Goal: Check status

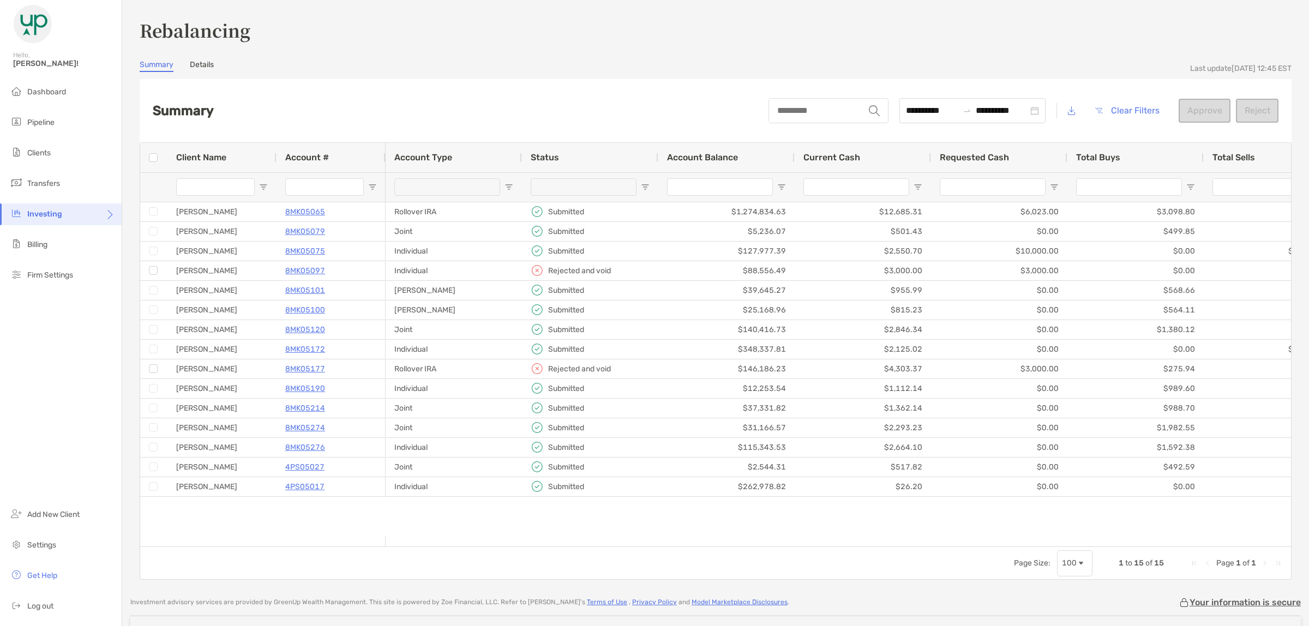
click at [778, 109] on input "string" at bounding box center [816, 111] width 95 height 24
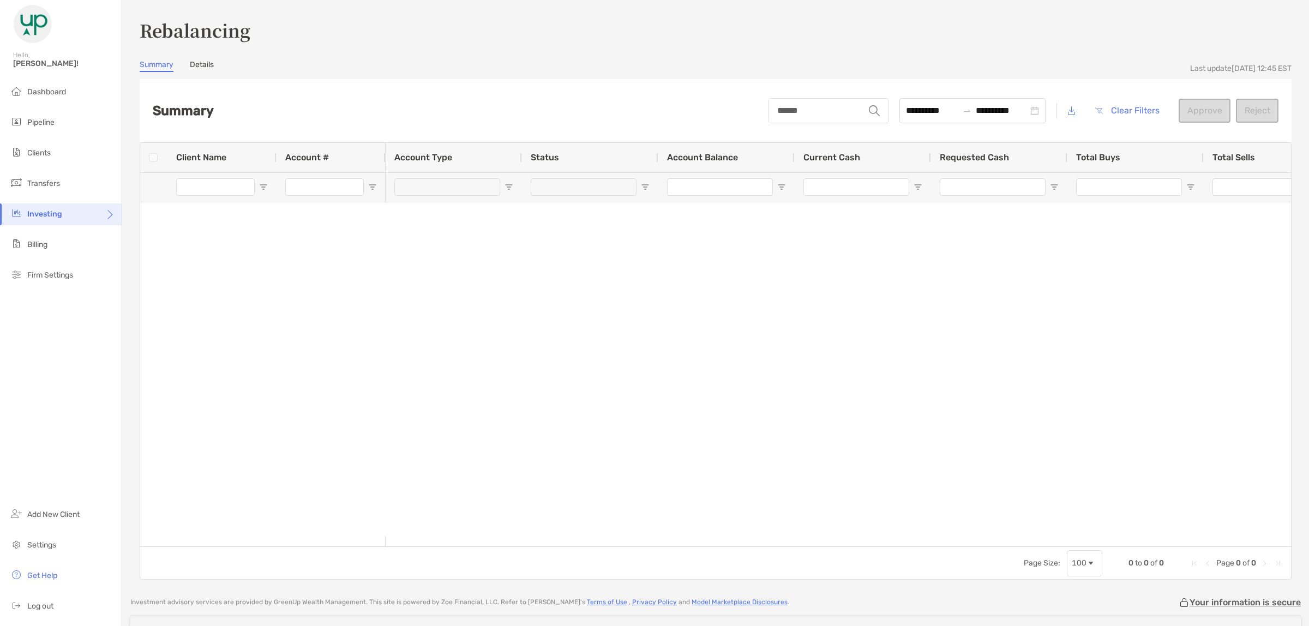
type input "******"
click at [42, 151] on span "Clients" at bounding box center [38, 152] width 23 height 9
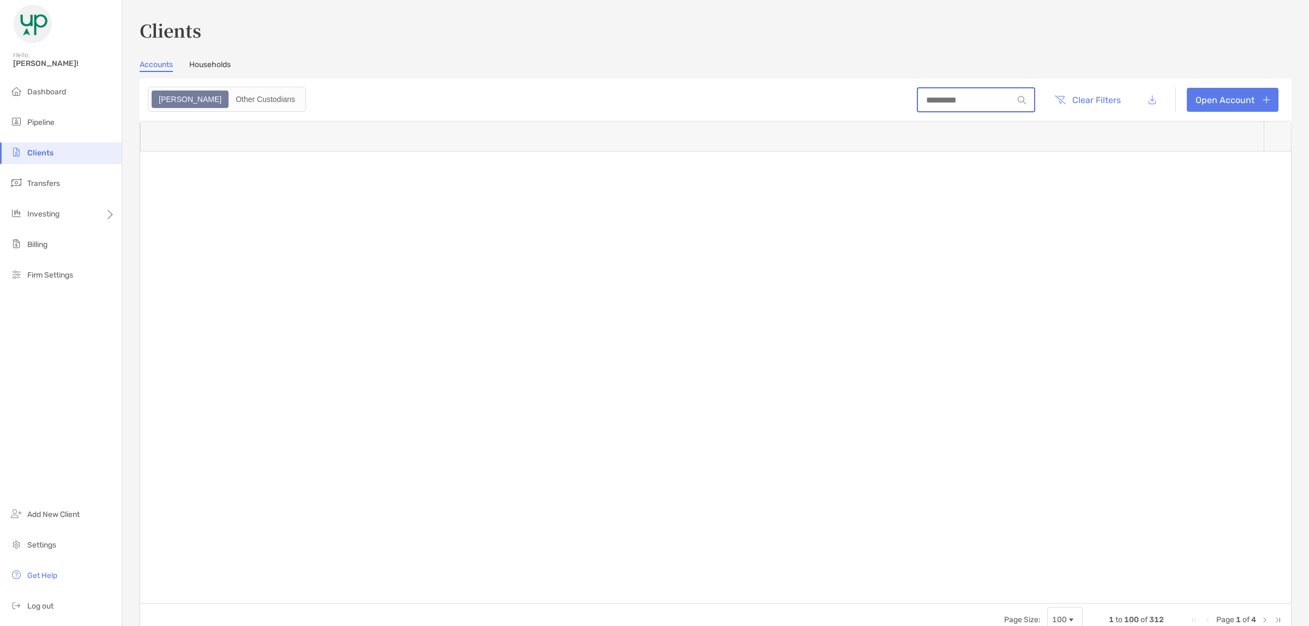
click at [918, 99] on input at bounding box center [965, 99] width 95 height 9
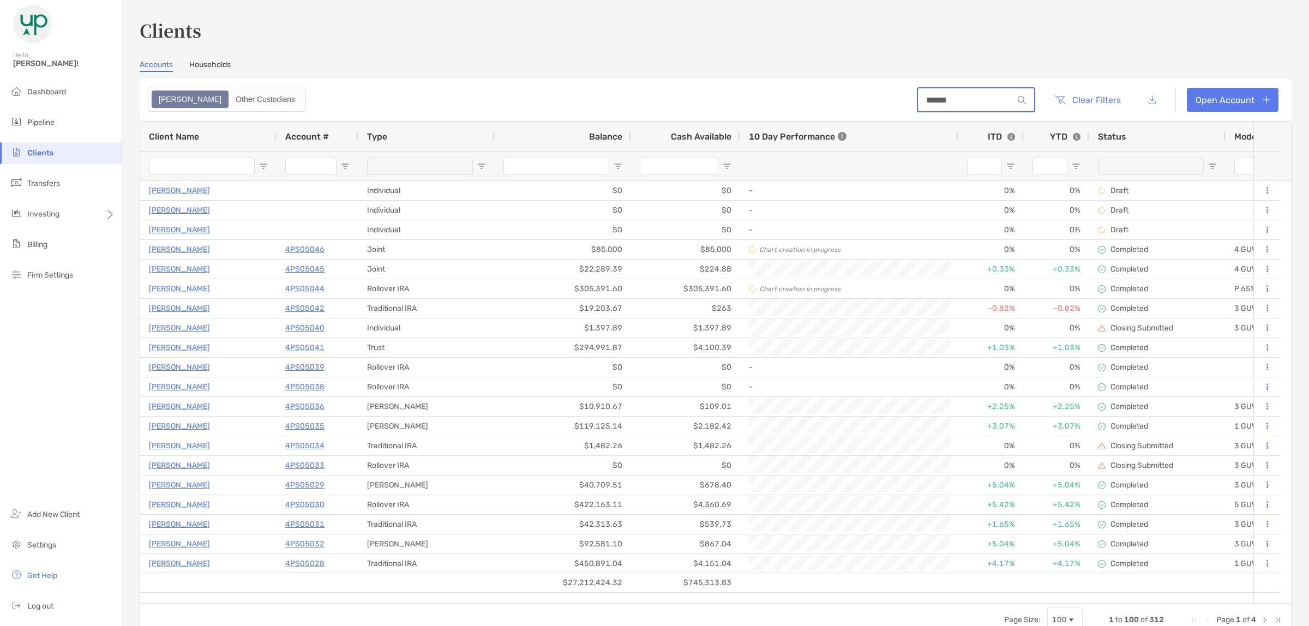
type input "******"
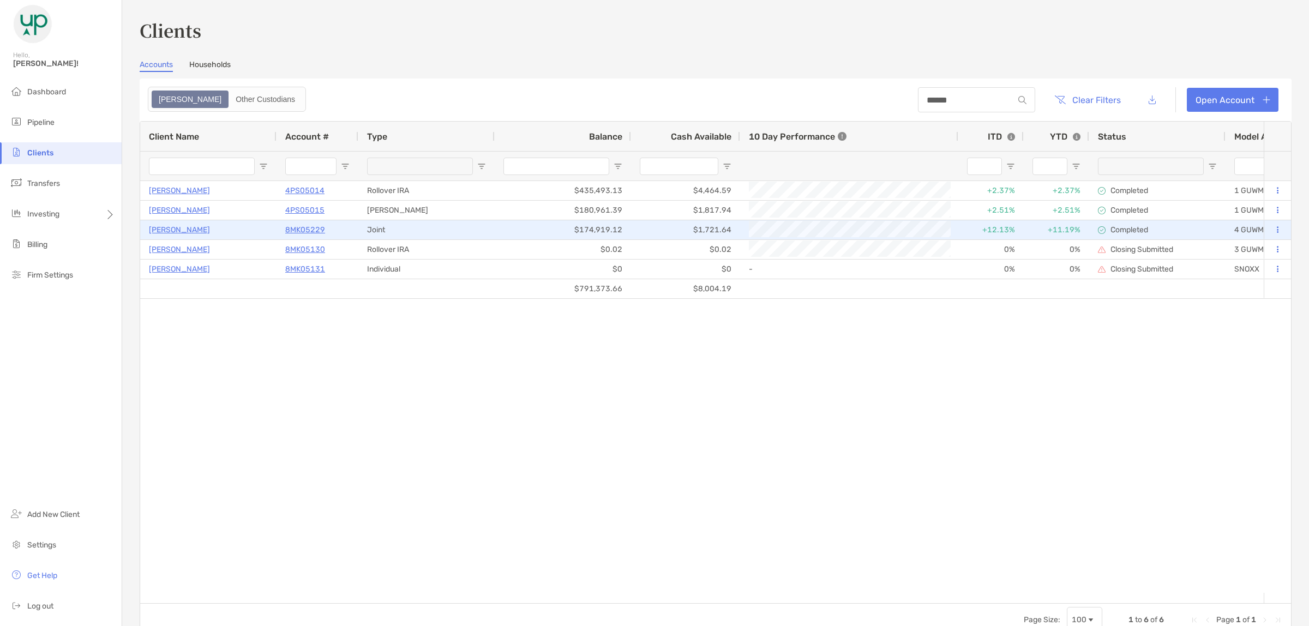
click at [302, 225] on p "8MK05229" at bounding box center [305, 230] width 40 height 14
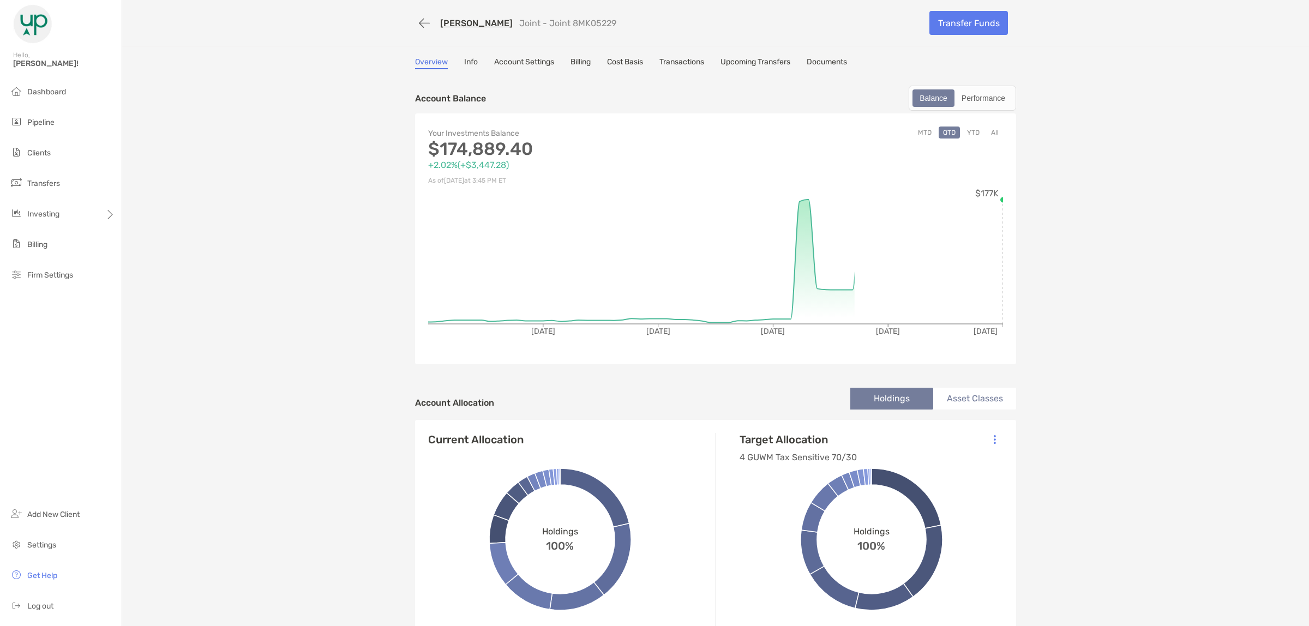
click at [684, 58] on link "Transactions" at bounding box center [681, 63] width 45 height 12
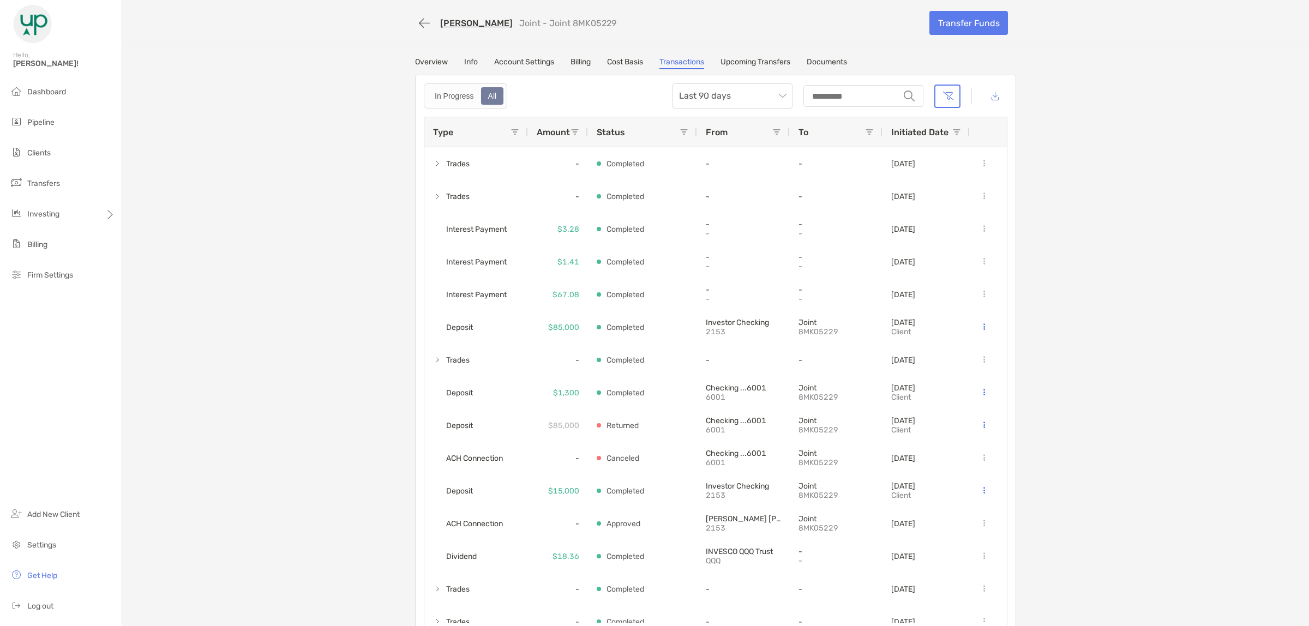
click at [210, 494] on div "[PERSON_NAME] Joint - Joint 8MK05229 Transfer Funds Overview Info Account Setti…" at bounding box center [715, 321] width 1187 height 642
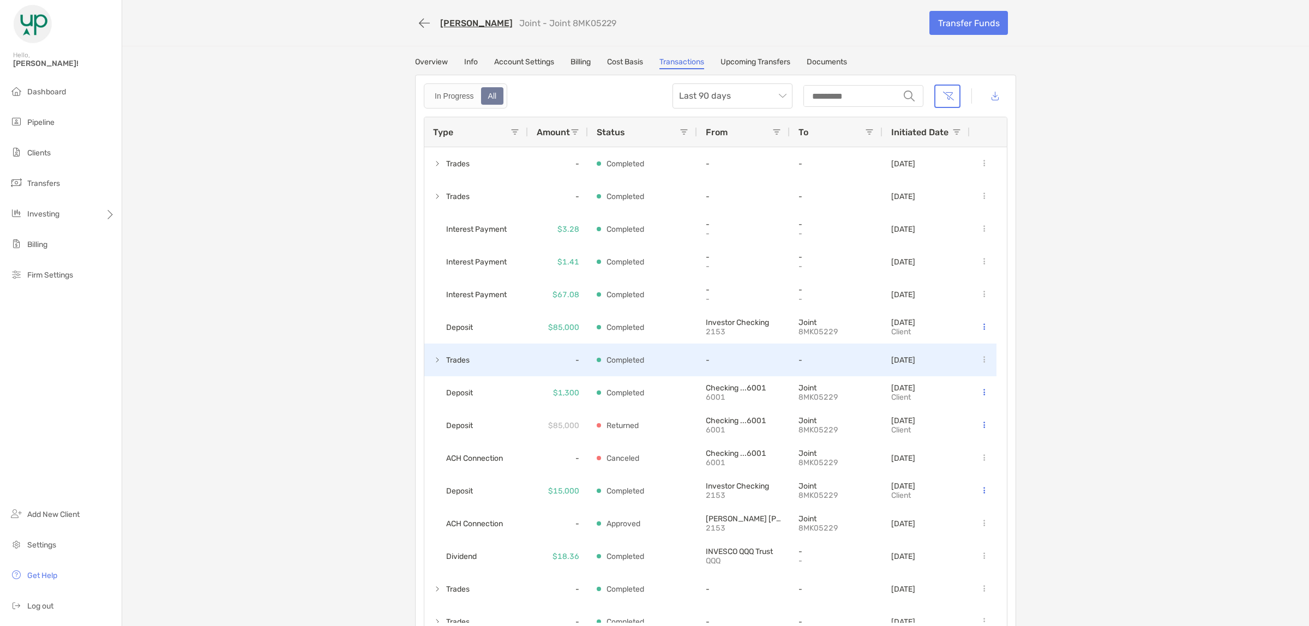
scroll to position [68, 0]
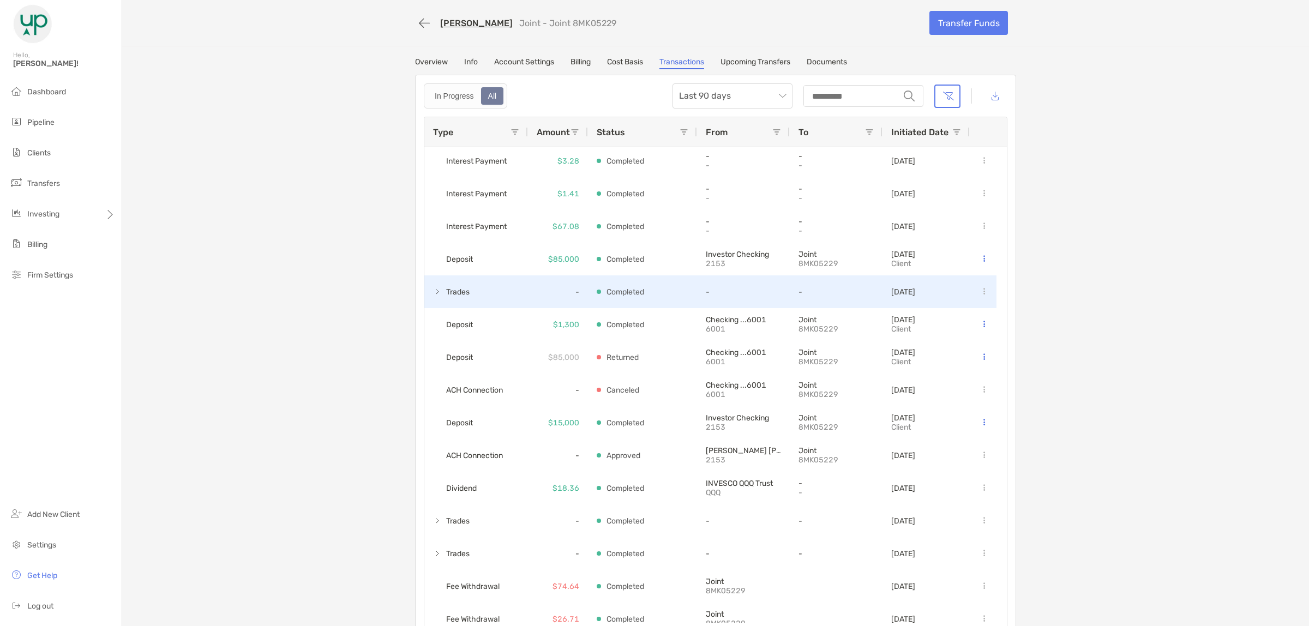
click at [433, 290] on span at bounding box center [437, 291] width 9 height 9
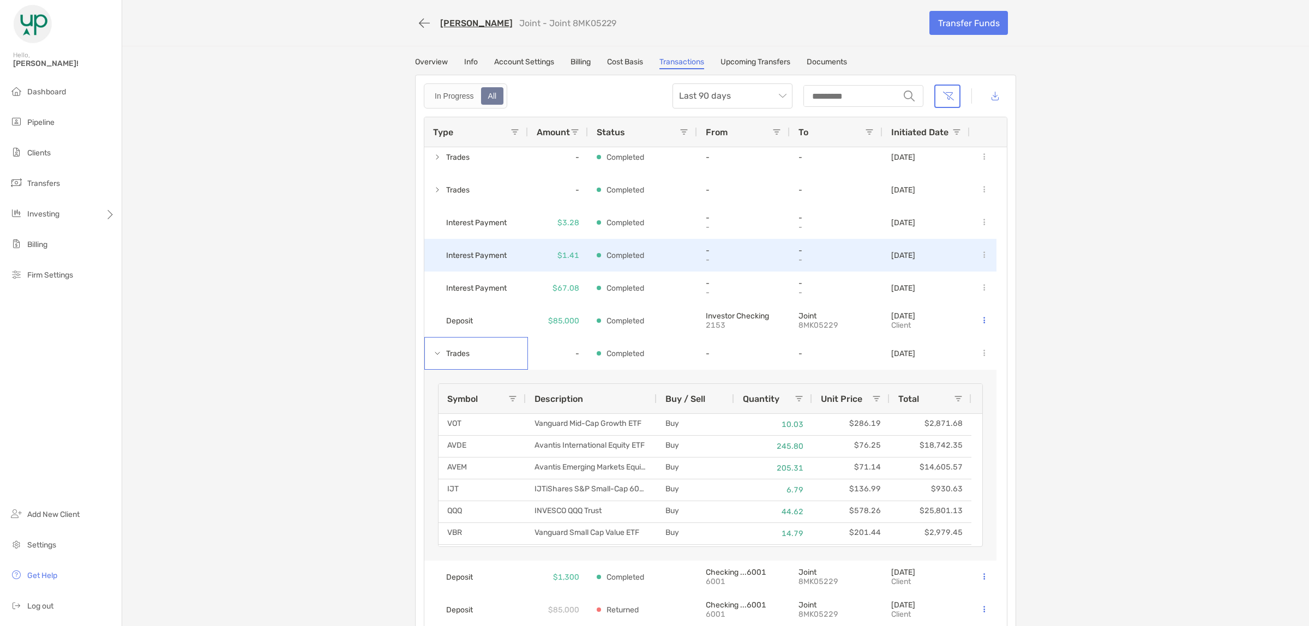
scroll to position [0, 0]
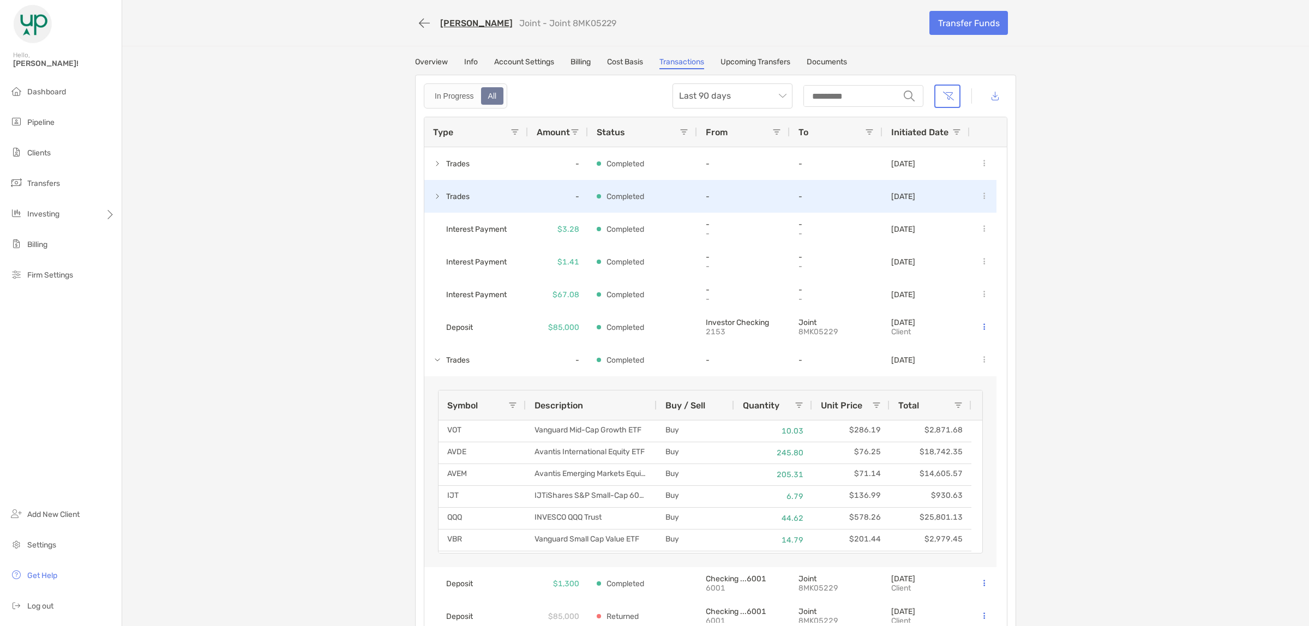
click at [433, 194] on span at bounding box center [437, 196] width 9 height 9
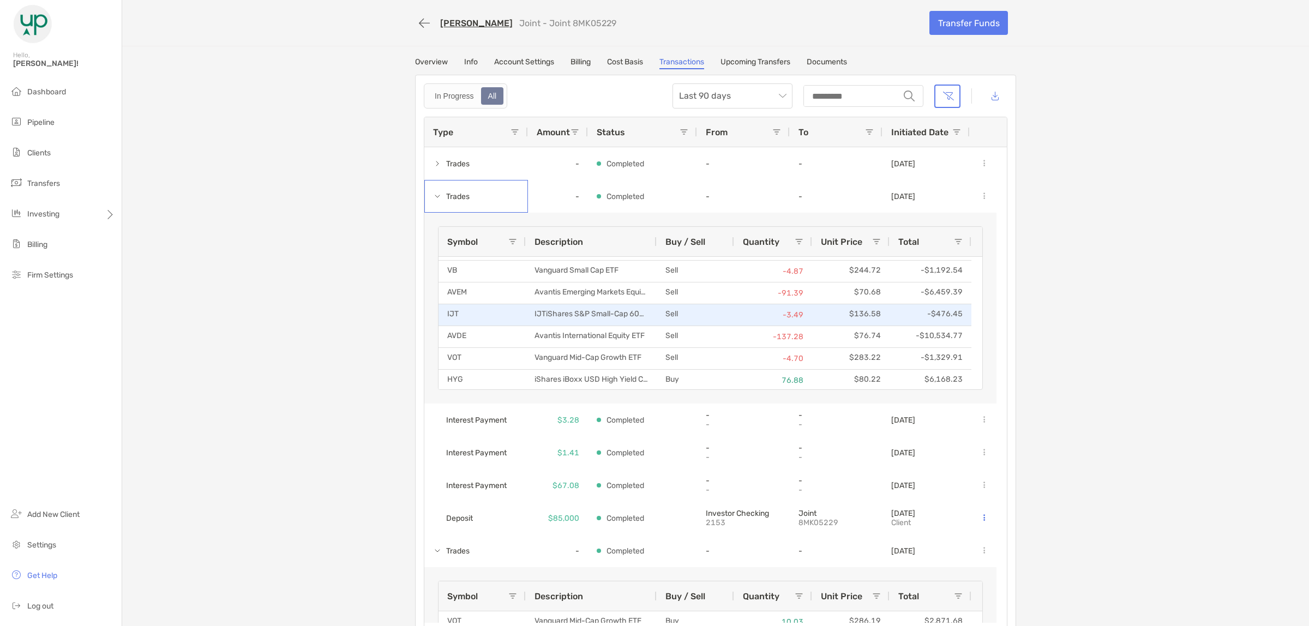
scroll to position [129, 0]
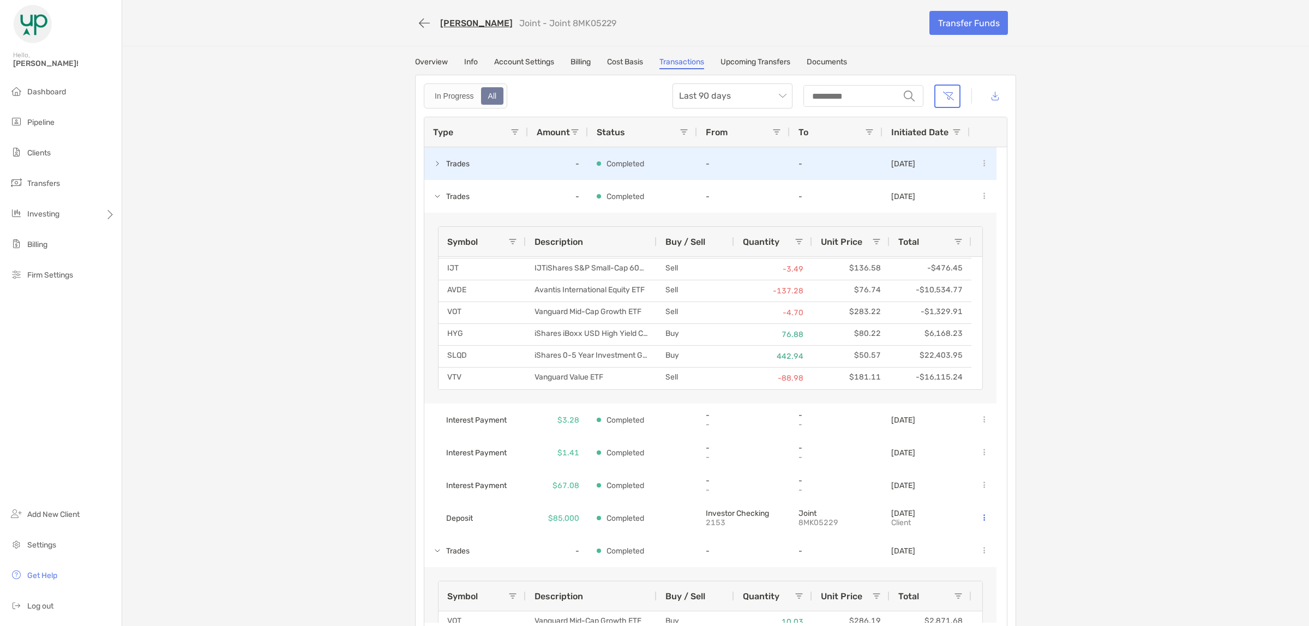
click at [435, 159] on span at bounding box center [437, 163] width 9 height 9
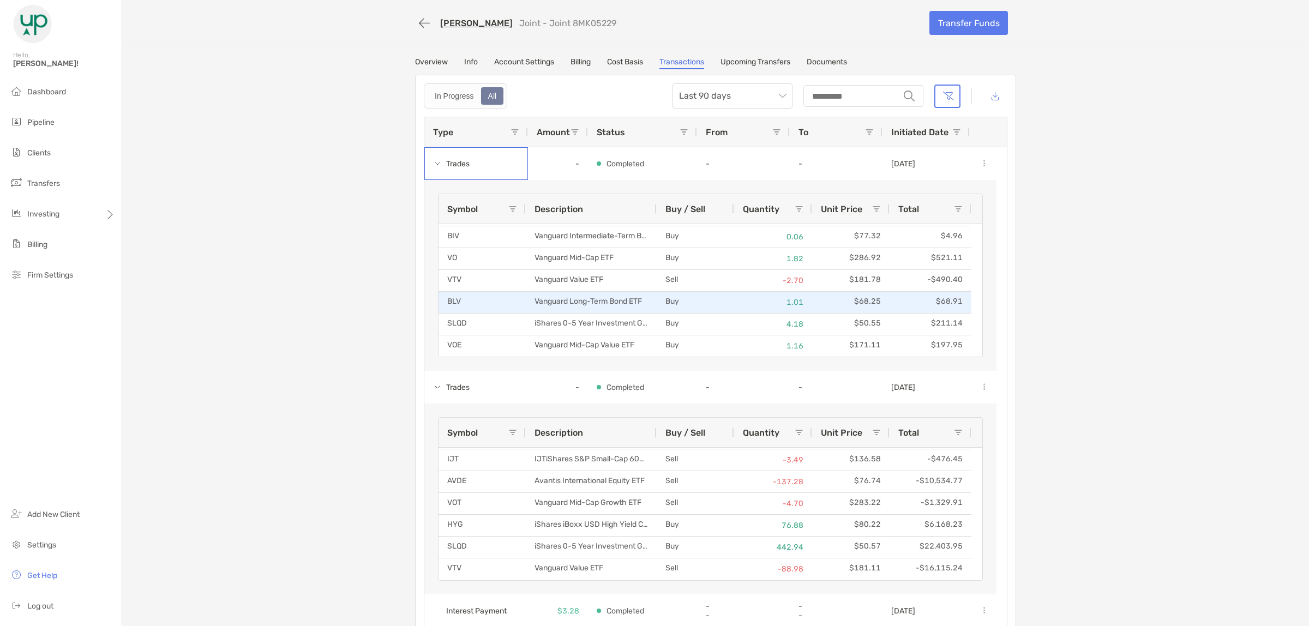
scroll to position [86, 0]
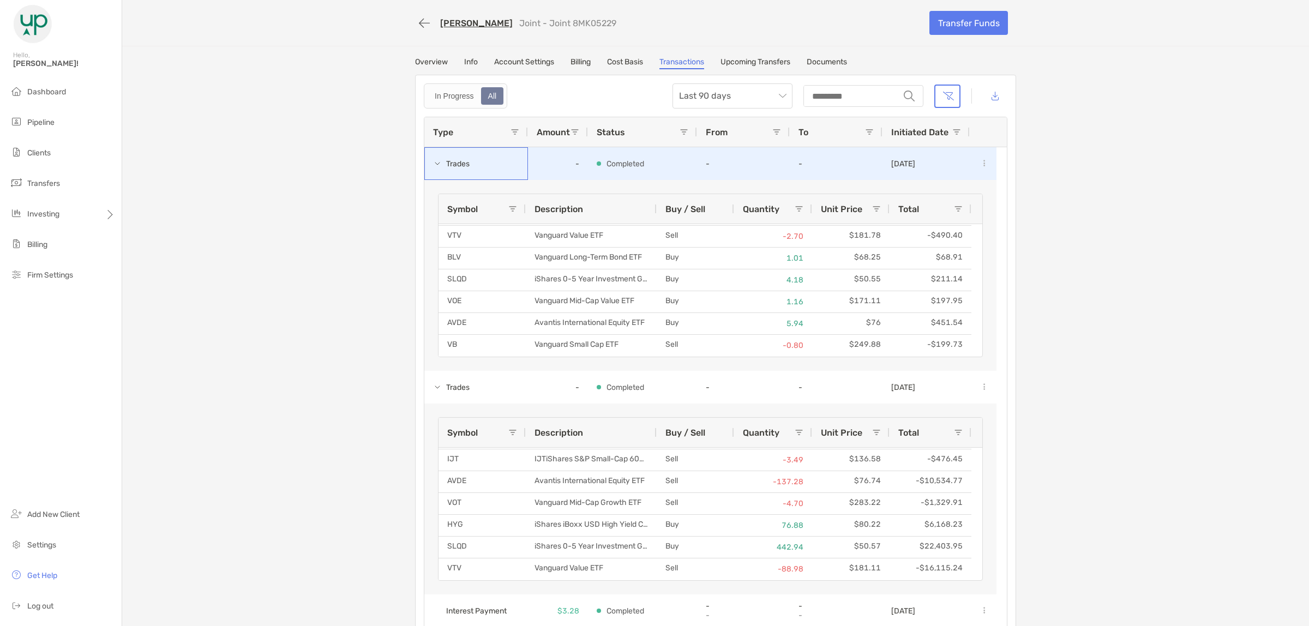
click at [433, 165] on span at bounding box center [437, 163] width 9 height 9
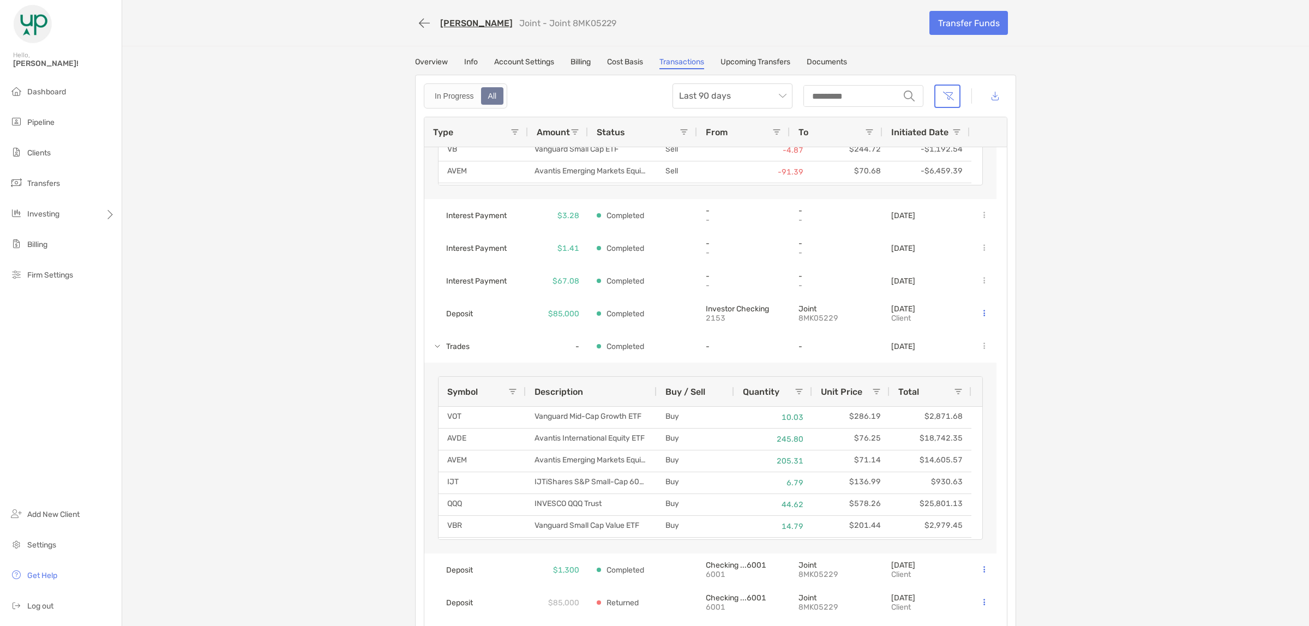
scroll to position [620, 0]
